Goal: Entertainment & Leisure: Consume media (video, audio)

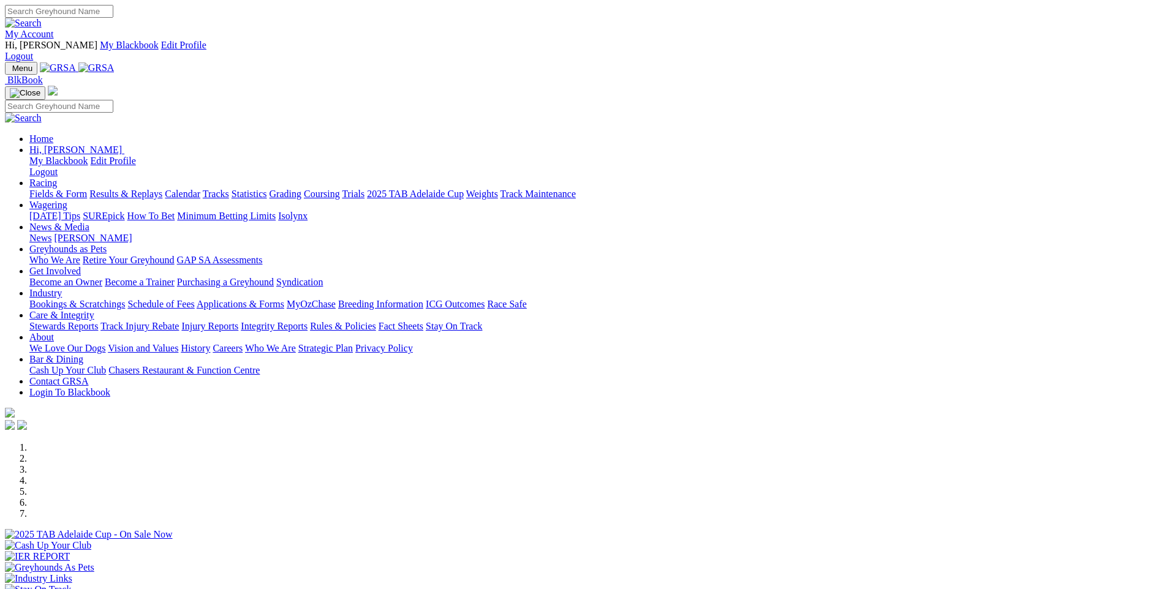
scroll to position [367, 0]
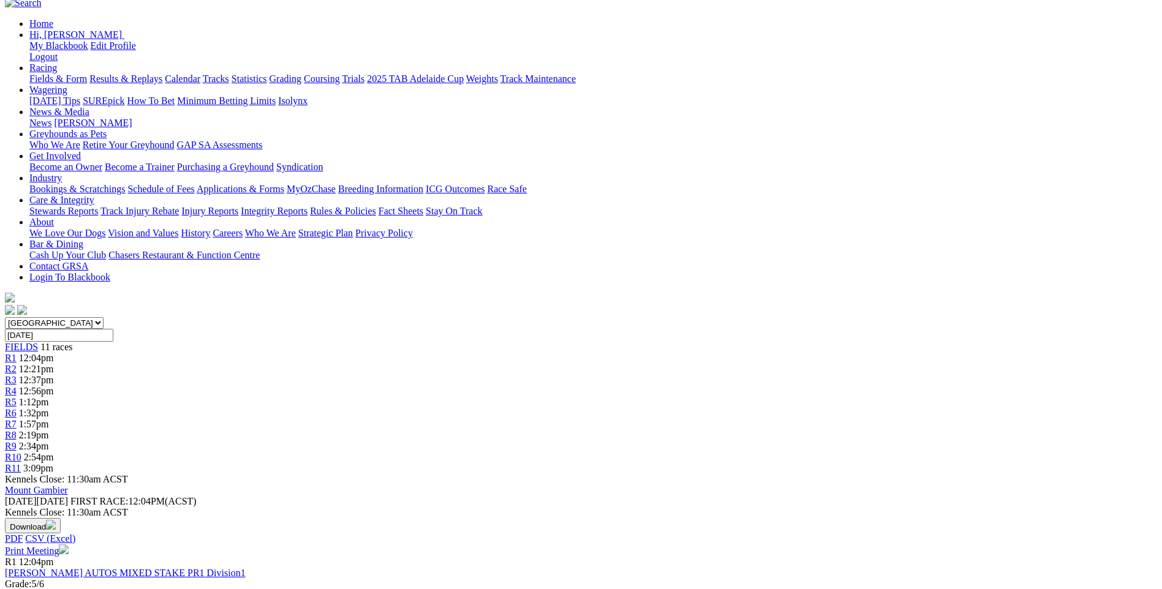
scroll to position [122, 0]
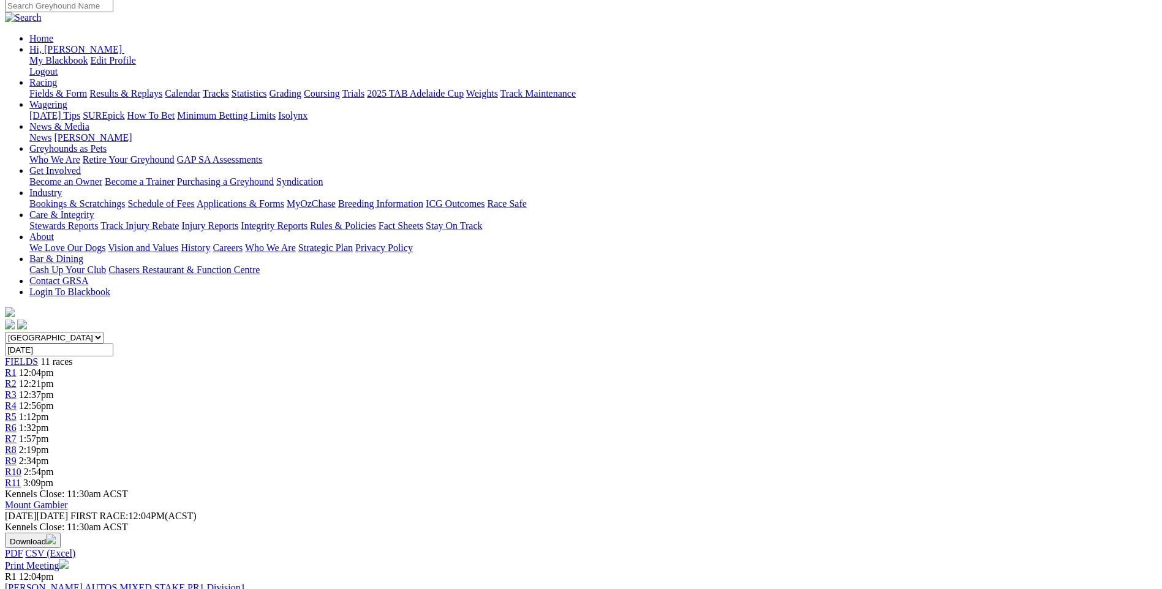
click at [17, 400] on span "R4" at bounding box center [11, 405] width 12 height 10
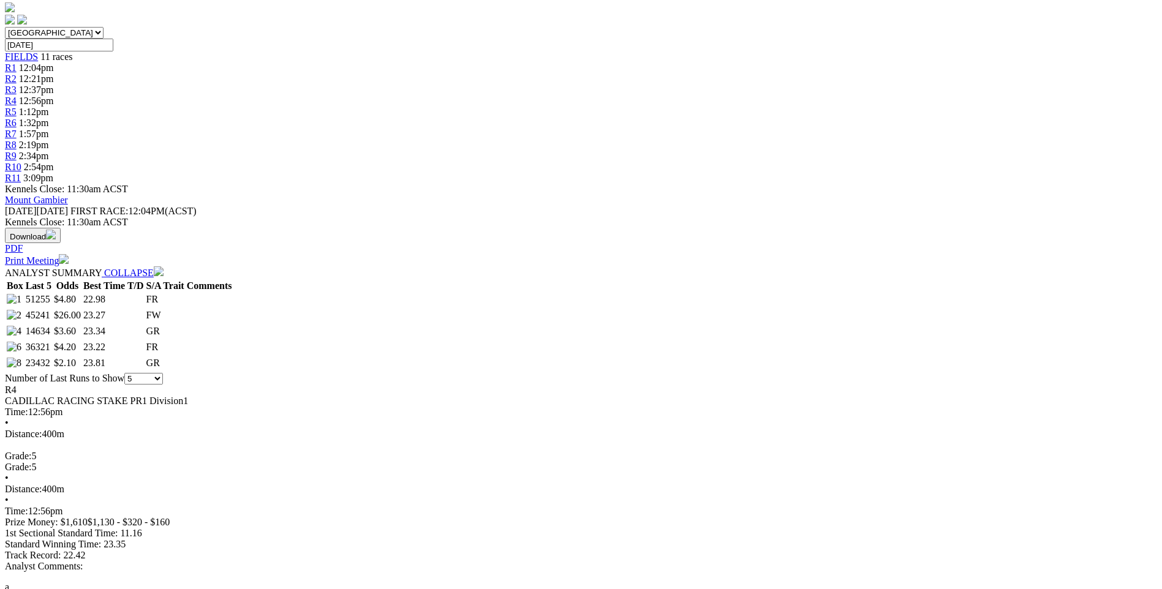
scroll to position [551, 0]
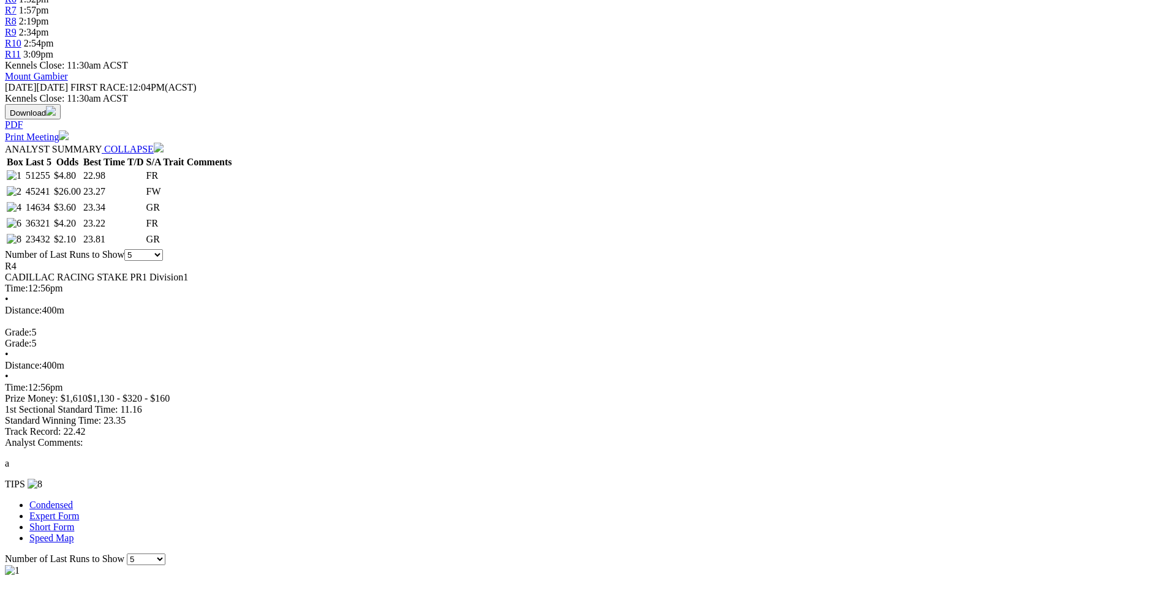
click at [79, 511] on link "Expert Form" at bounding box center [54, 516] width 50 height 10
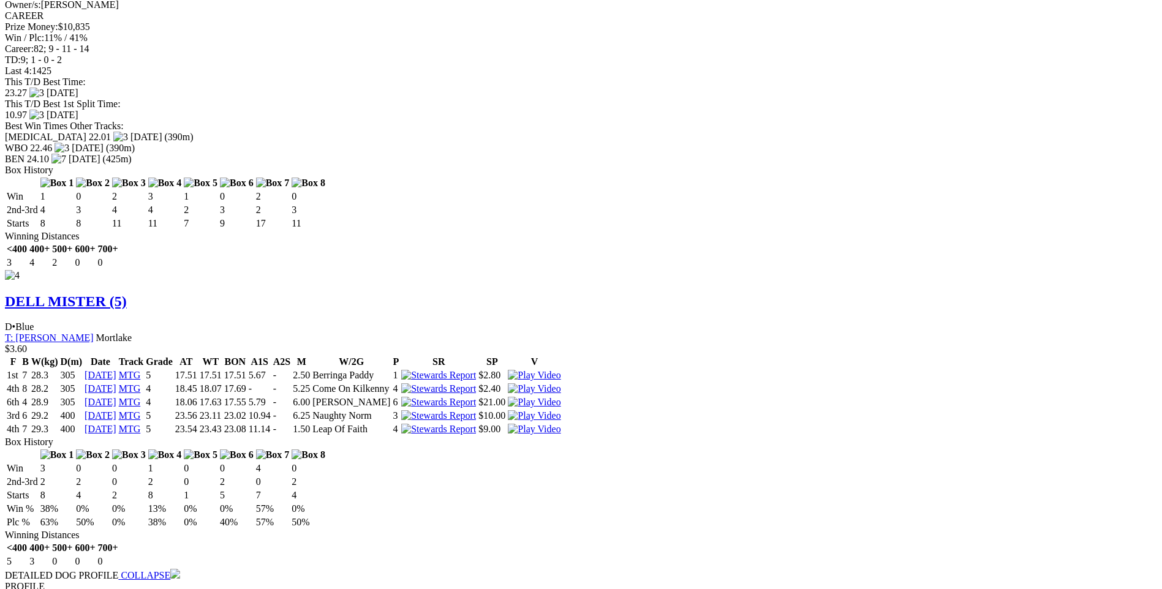
scroll to position [2204, 0]
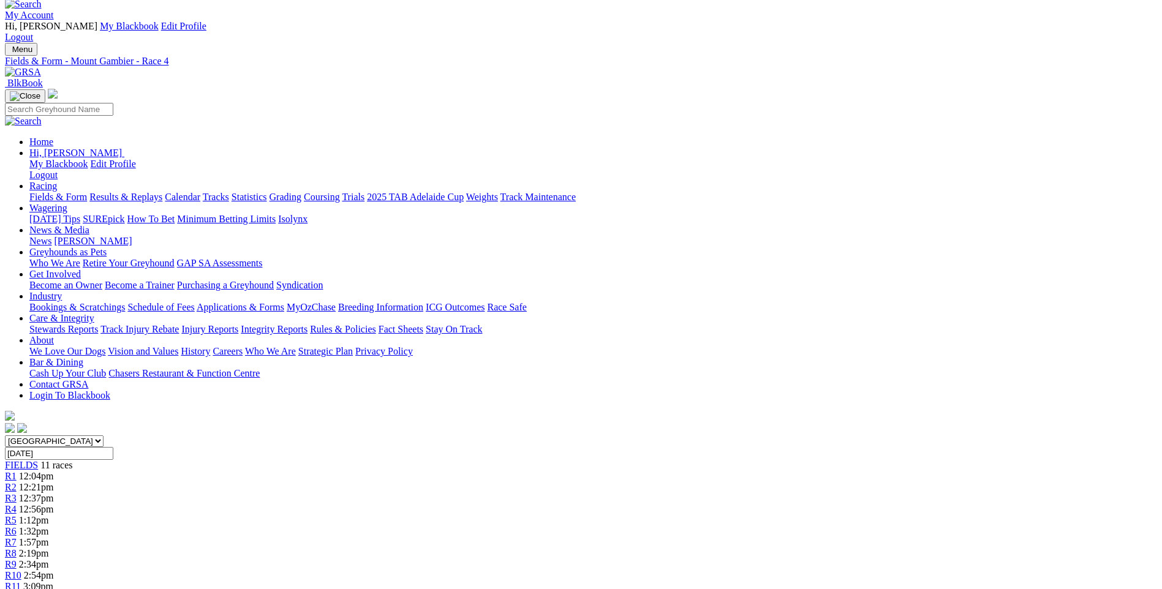
scroll to position [0, 0]
